Goal: Information Seeking & Learning: Learn about a topic

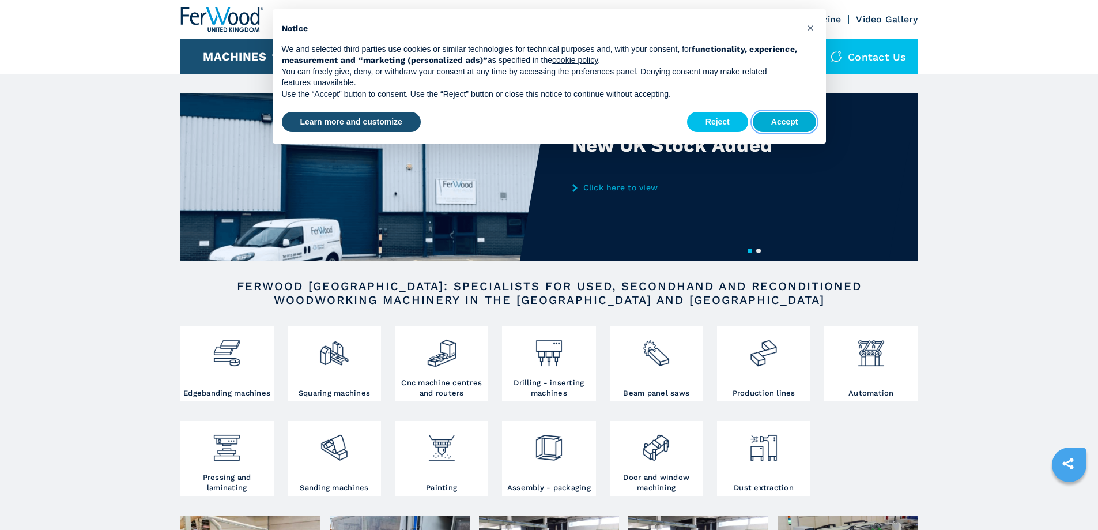
click at [767, 123] on button "Accept" at bounding box center [785, 122] width 64 height 21
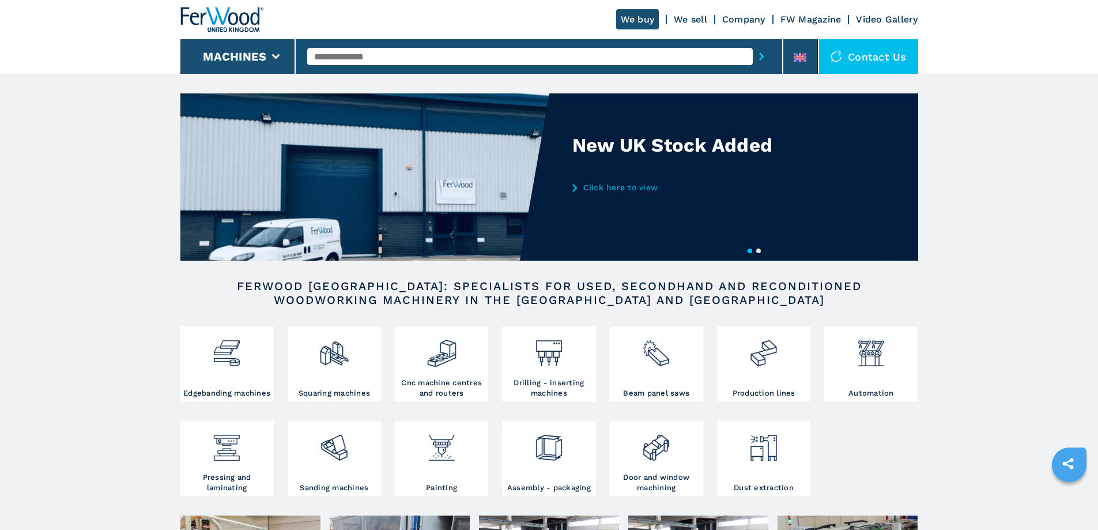
scroll to position [58, 0]
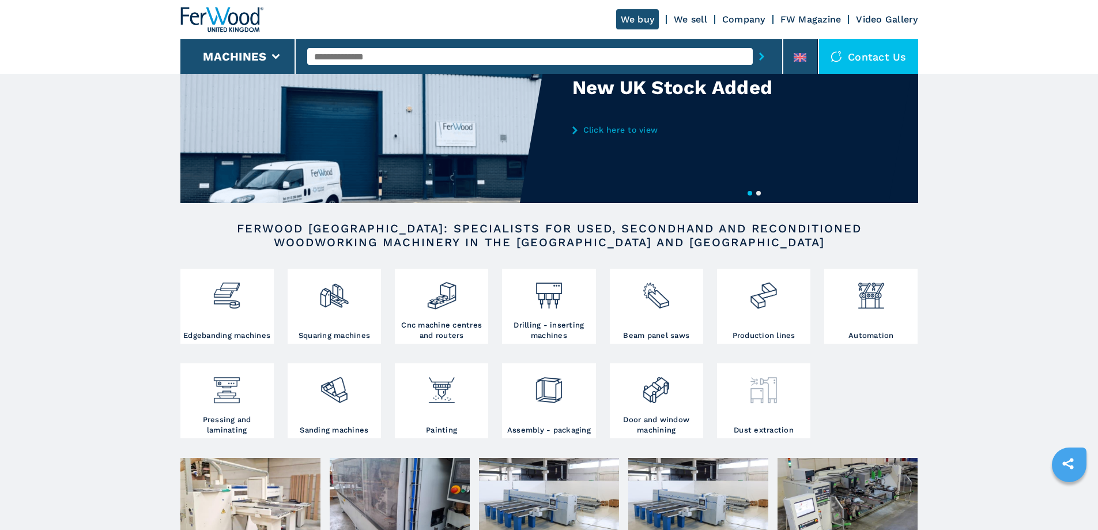
click at [750, 391] on img at bounding box center [763, 385] width 31 height 39
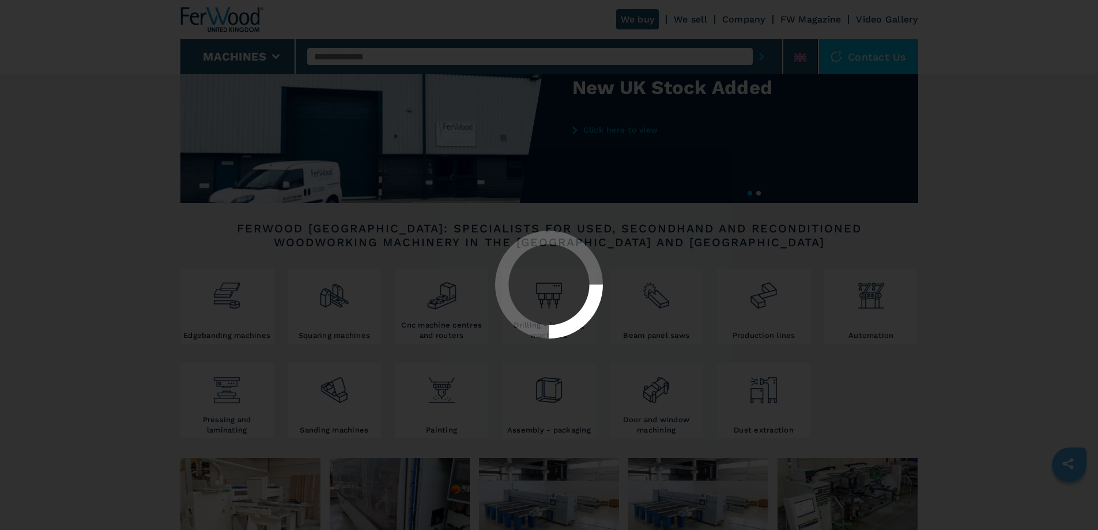
select select "**********"
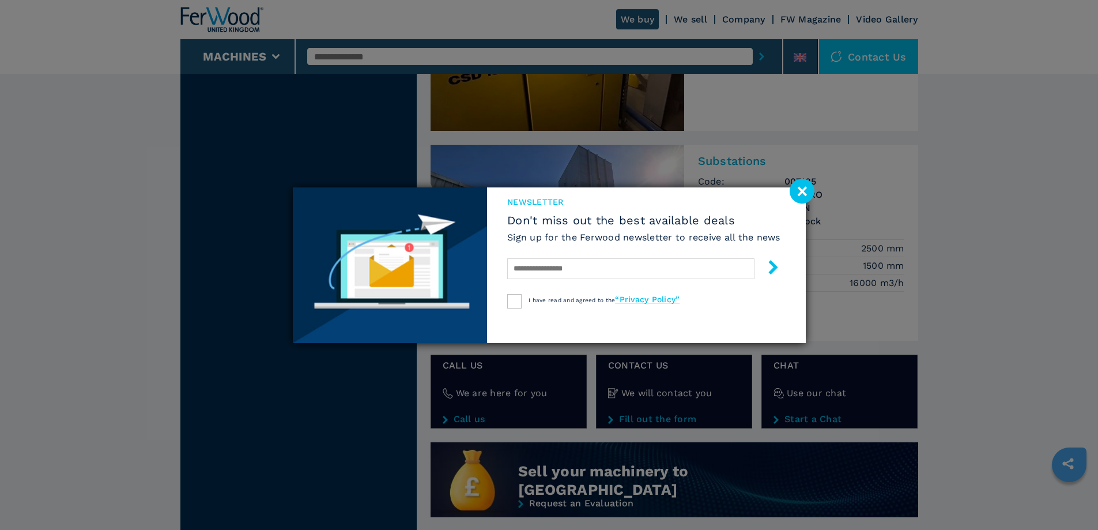
scroll to position [634, 0]
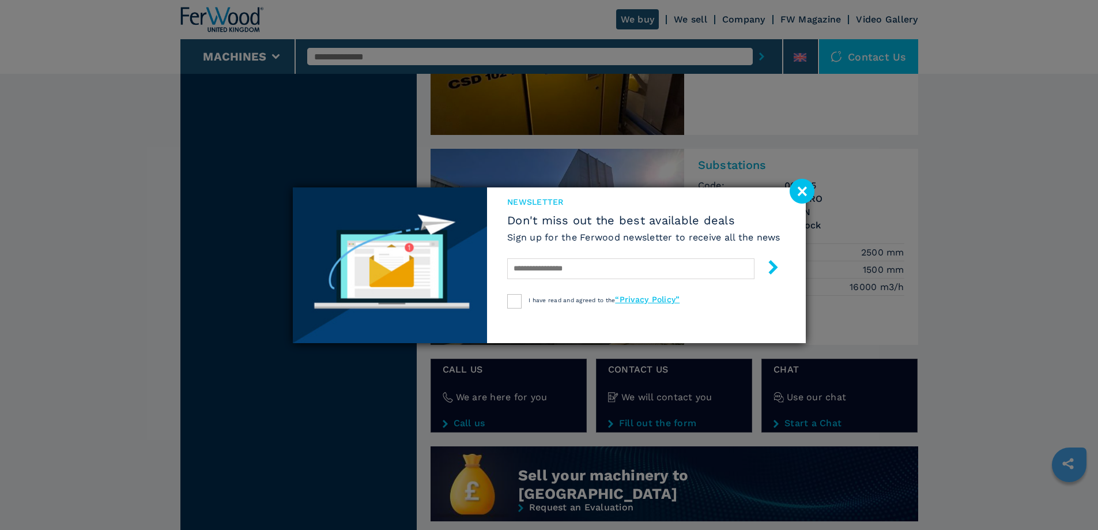
click at [803, 190] on image at bounding box center [802, 191] width 25 height 25
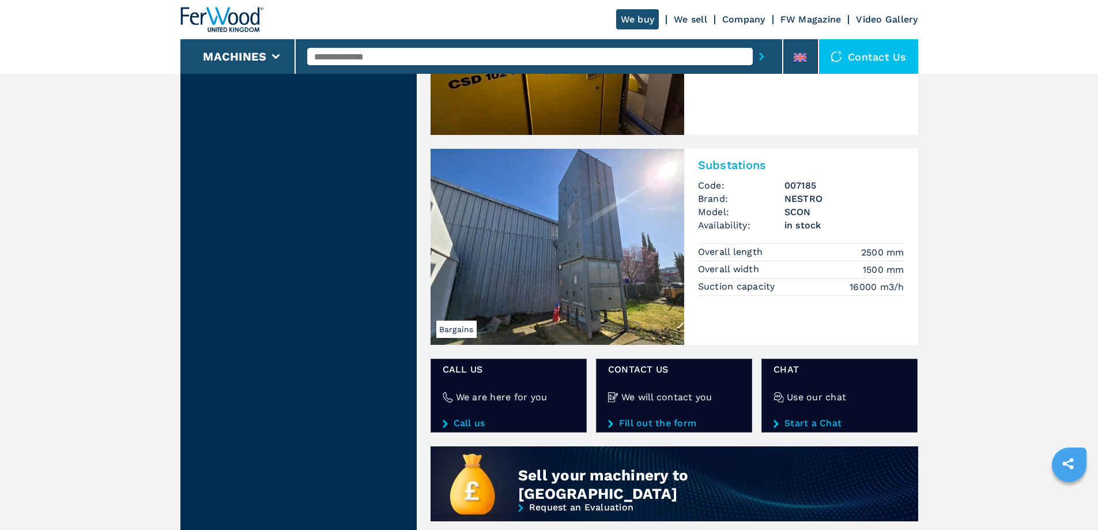
click at [756, 233] on div "Substations Code: 007185 Brand: NESTRO Model: SCON Availability: in stock Overa…" at bounding box center [801, 226] width 234 height 154
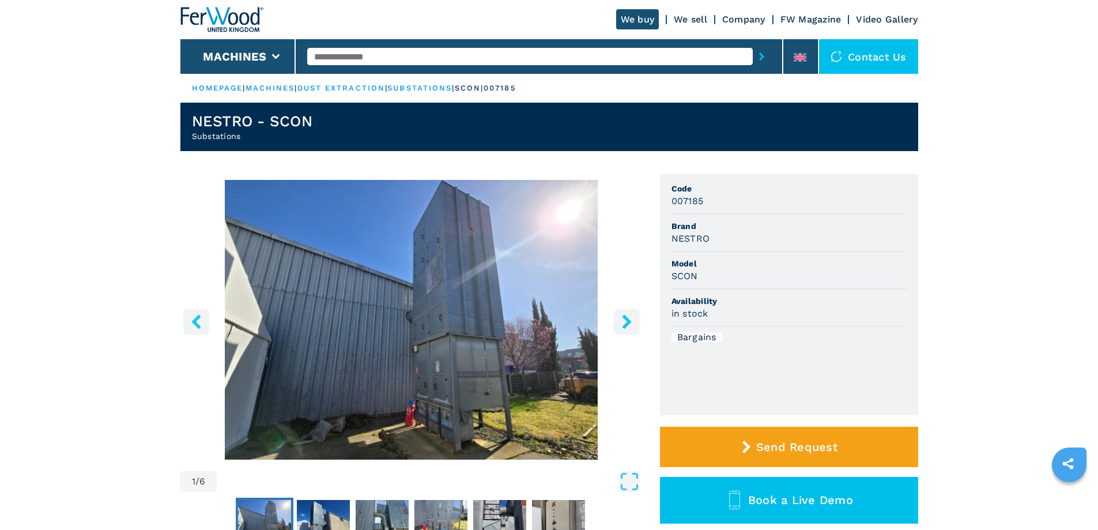
click at [622, 324] on icon "right-button" at bounding box center [627, 321] width 14 height 14
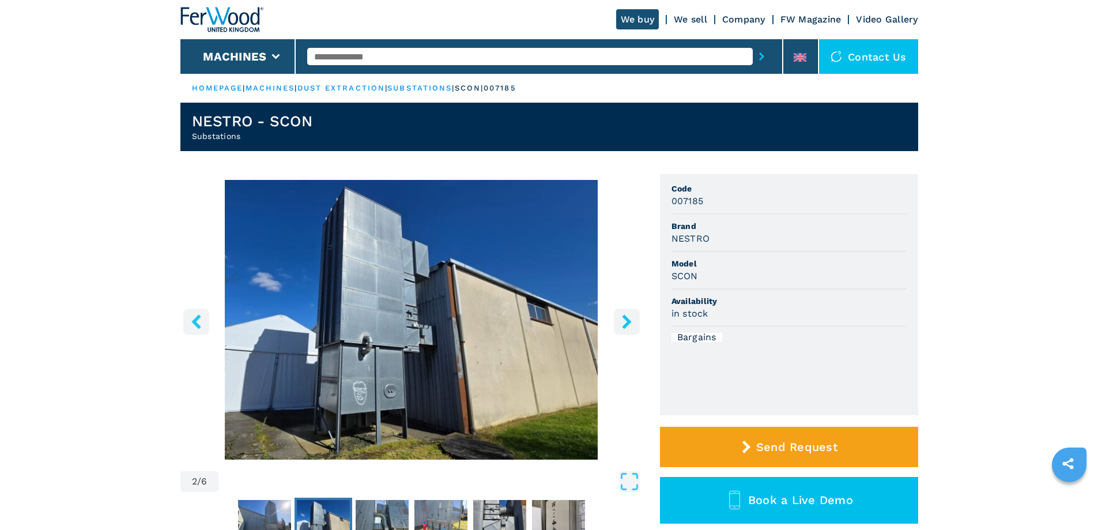
click at [622, 324] on icon "right-button" at bounding box center [627, 321] width 14 height 14
click at [629, 323] on icon "right-button" at bounding box center [626, 321] width 9 height 14
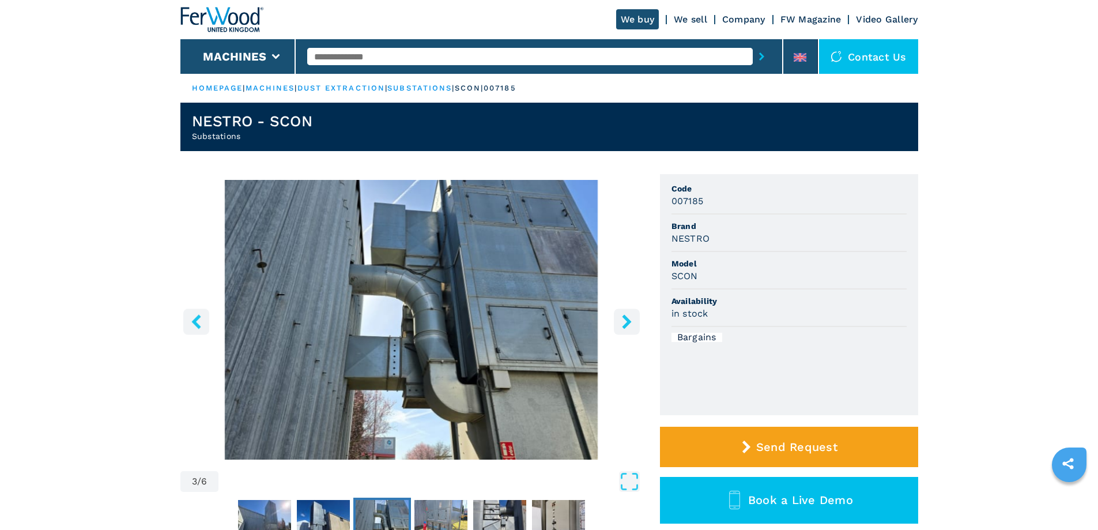
click at [629, 323] on icon "right-button" at bounding box center [626, 321] width 9 height 14
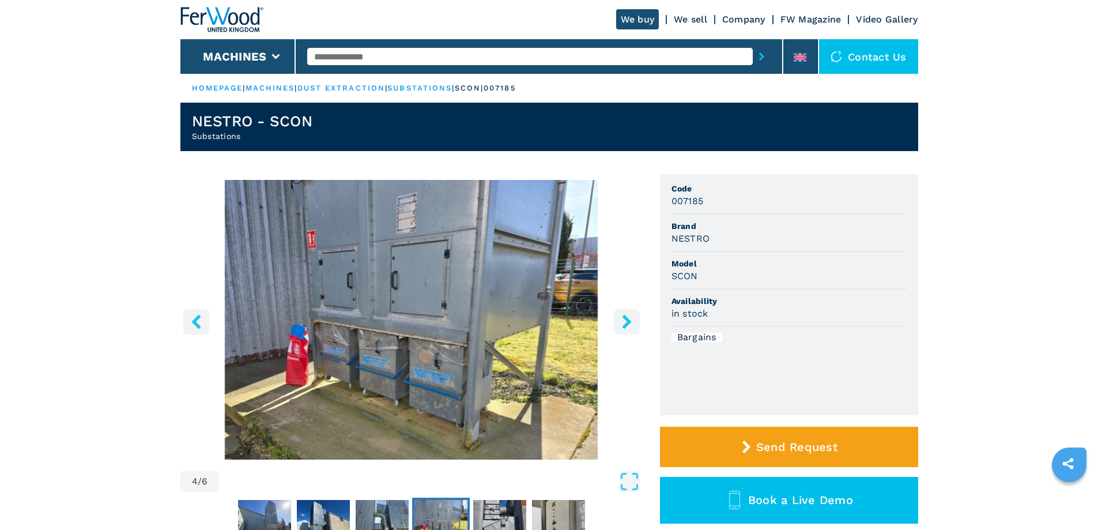
click at [629, 323] on icon "right-button" at bounding box center [626, 321] width 9 height 14
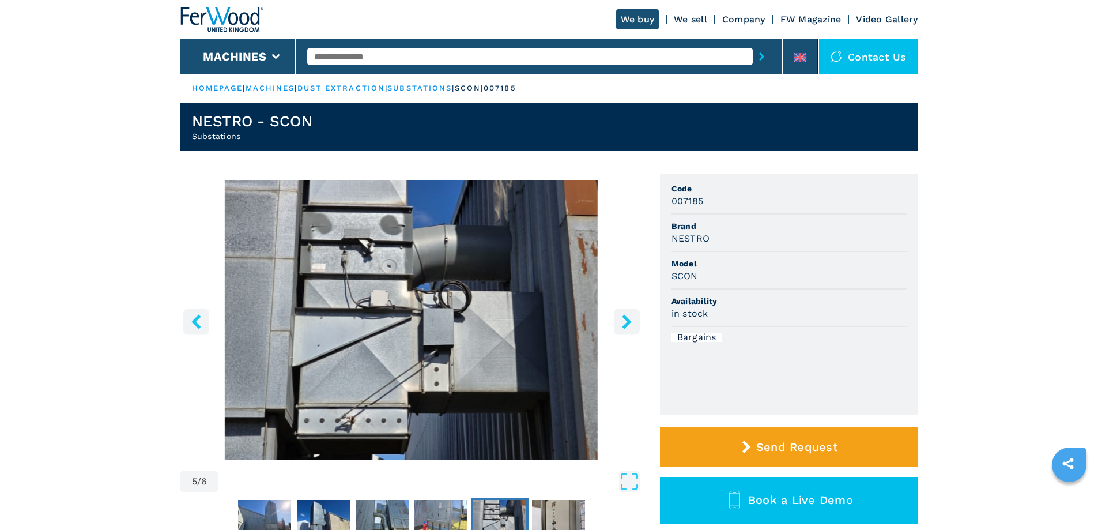
click at [629, 323] on icon "right-button" at bounding box center [626, 321] width 9 height 14
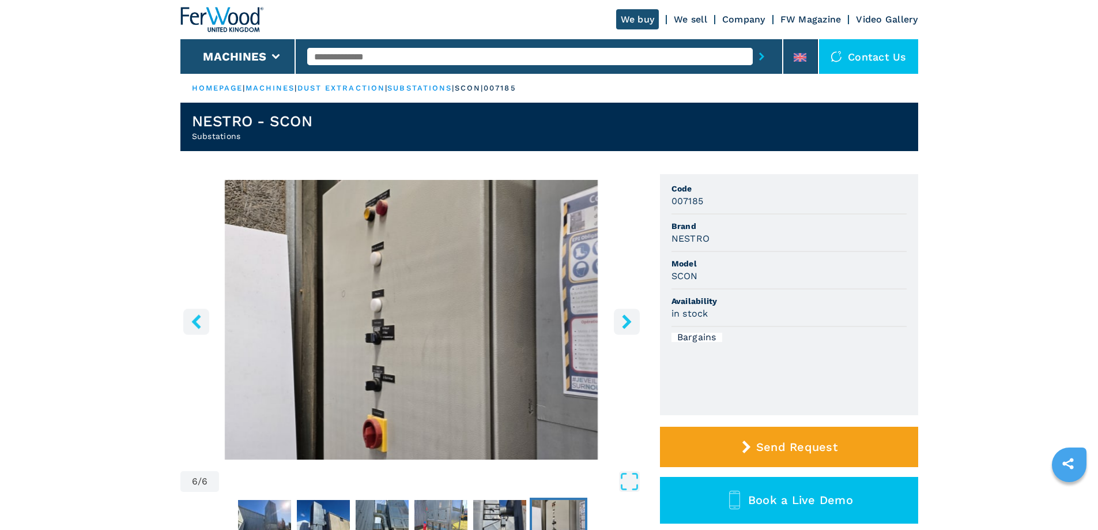
click at [629, 323] on icon "right-button" at bounding box center [626, 321] width 9 height 14
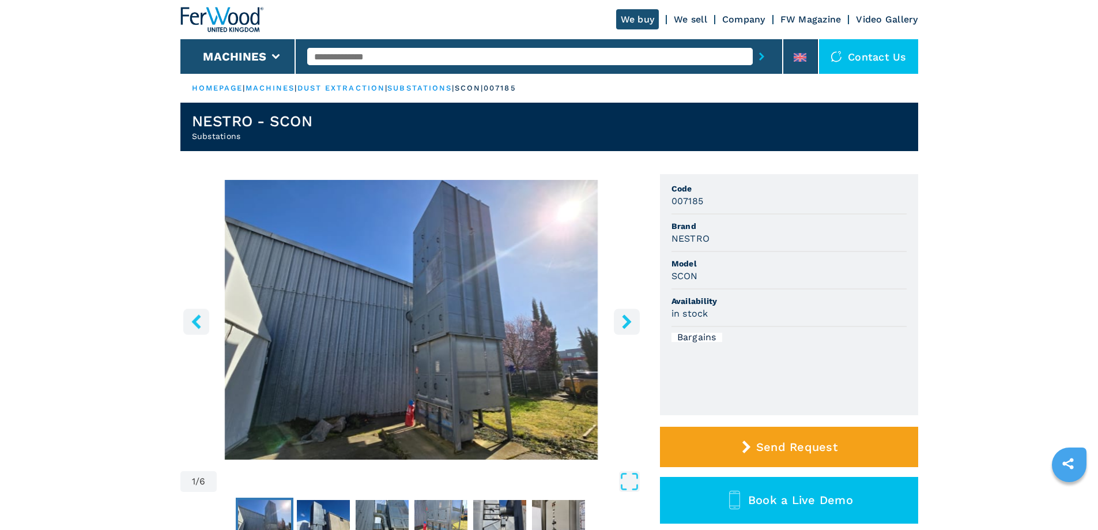
click at [629, 323] on icon "right-button" at bounding box center [626, 321] width 9 height 14
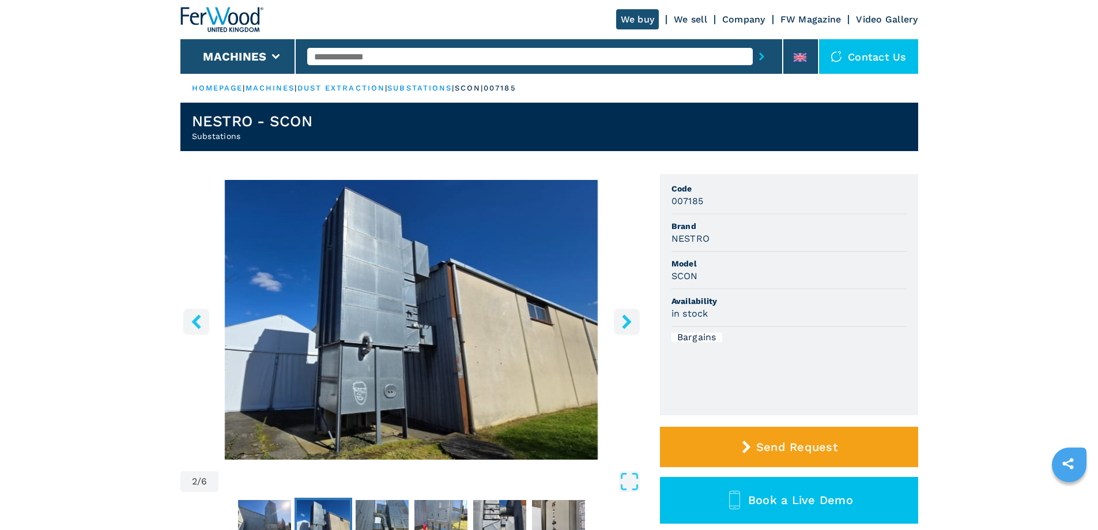
click at [629, 323] on icon "right-button" at bounding box center [626, 321] width 9 height 14
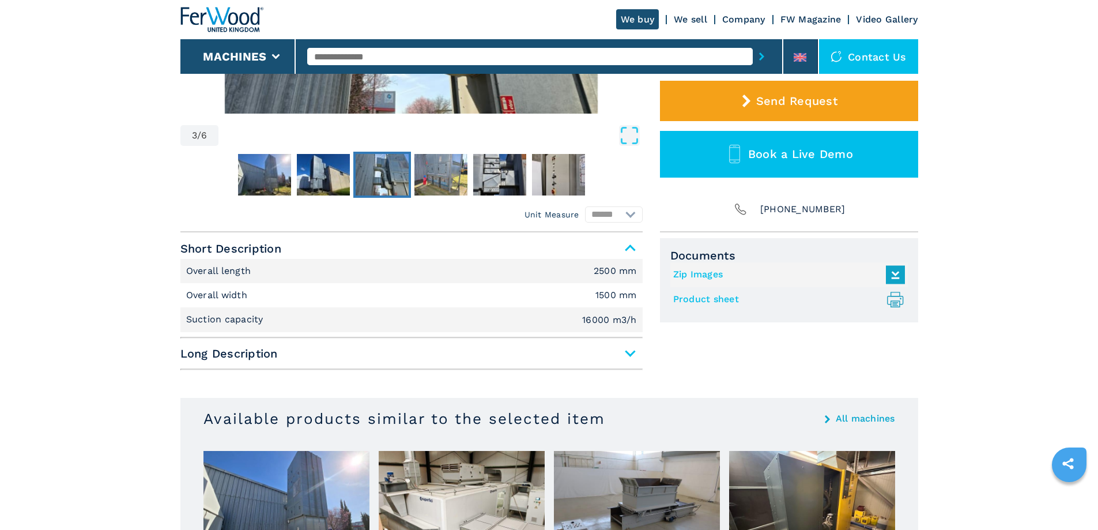
scroll to position [404, 0]
